Goal: Information Seeking & Learning: Understand process/instructions

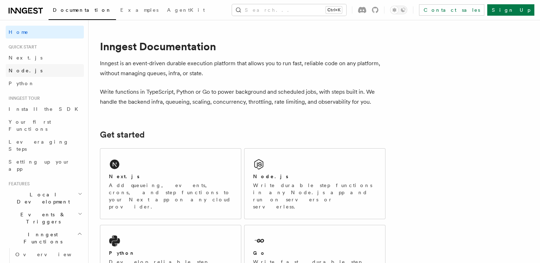
click at [16, 71] on span "Node.js" at bounding box center [26, 71] width 34 height 6
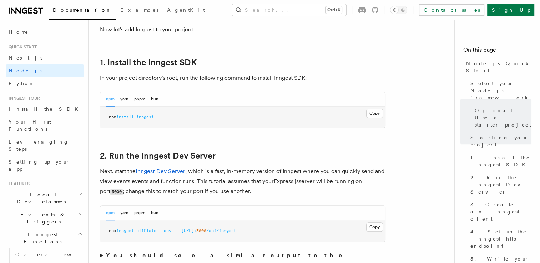
scroll to position [435, 0]
click at [373, 115] on button "Copy Copied" at bounding box center [374, 112] width 17 height 9
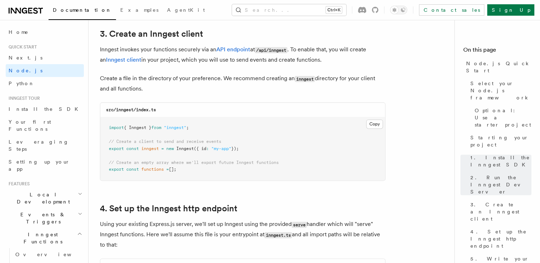
scroll to position [909, 0]
drag, startPoint x: 110, startPoint y: 129, endPoint x: 203, endPoint y: 133, distance: 93.9
click at [203, 133] on pre "import { Inngest } from "inngest" ; // Create a client to send and receive even…" at bounding box center [242, 148] width 285 height 63
copy code "import { Inngest } from "inngest" ;"
click at [212, 125] on pre "import { Inngest } from "inngest" ; // Create a client to send and receive even…" at bounding box center [242, 148] width 285 height 63
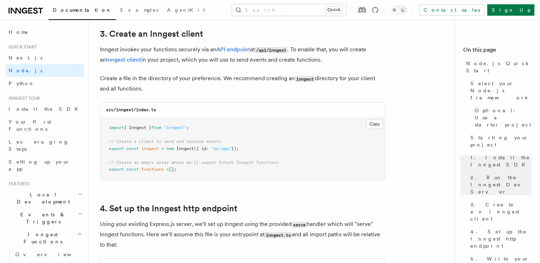
drag, startPoint x: 108, startPoint y: 141, endPoint x: 247, endPoint y: 147, distance: 138.9
click at [247, 147] on pre "import { Inngest } from "inngest" ; // Create a client to send and receive even…" at bounding box center [242, 148] width 285 height 63
copy code "// Create a client to send and receive events export const inngest = new Innges…"
drag, startPoint x: 108, startPoint y: 162, endPoint x: 183, endPoint y: 172, distance: 75.6
click at [183, 172] on pre "import { Inngest } from "inngest" ; // Create a client to send and receive even…" at bounding box center [242, 148] width 285 height 63
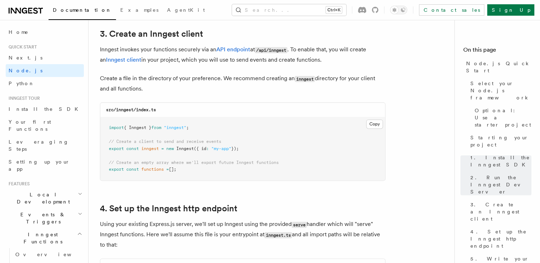
copy code "// Create an empty array where we'll export future Inngest functions export con…"
